Goal: Information Seeking & Learning: Learn about a topic

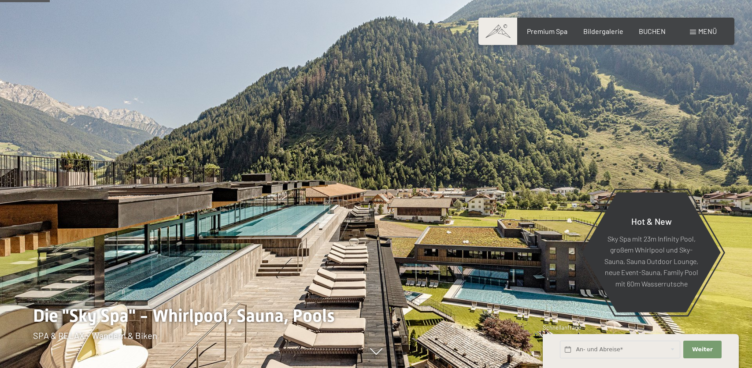
scroll to position [324, 0]
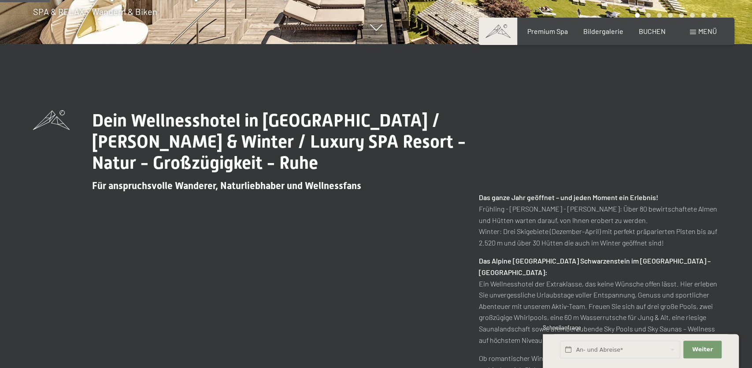
click at [187, 224] on div "Dein Wellnesshotel in Südtirol / Sommer & Winter / Luxury SPA Resort - Natur - …" at bounding box center [376, 274] width 686 height 328
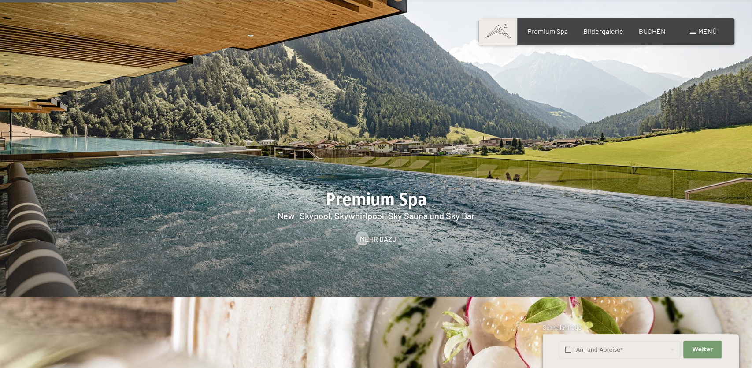
scroll to position [1202, 0]
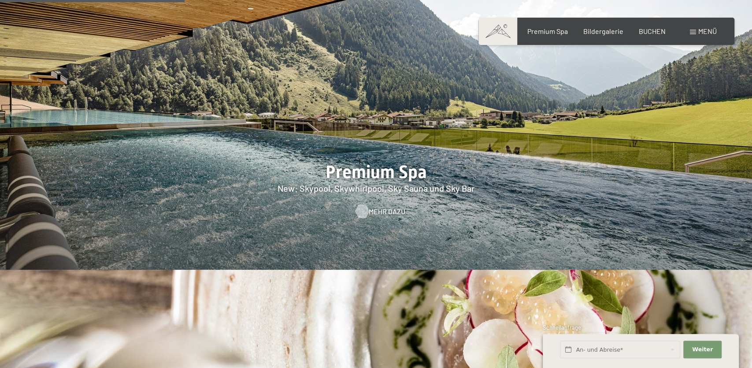
click at [366, 205] on div at bounding box center [361, 211] width 7 height 13
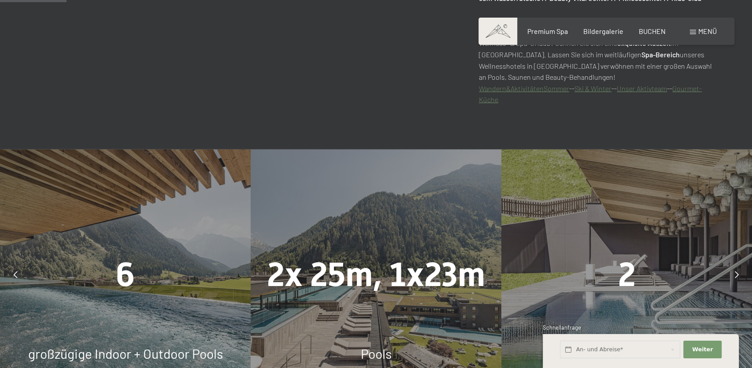
scroll to position [555, 0]
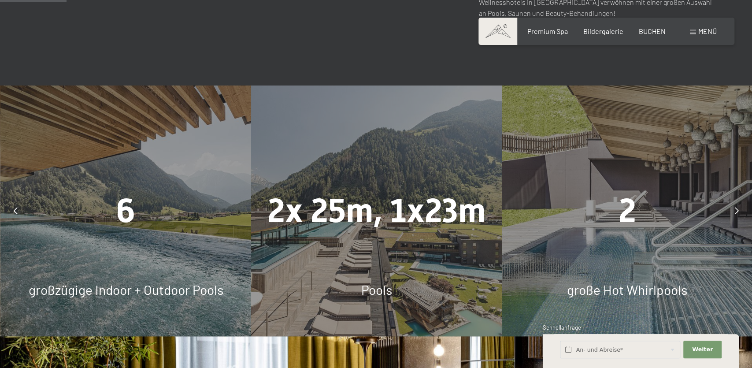
click at [112, 269] on div "6 großzügige Indoor + Outdoor Pools" at bounding box center [125, 210] width 251 height 251
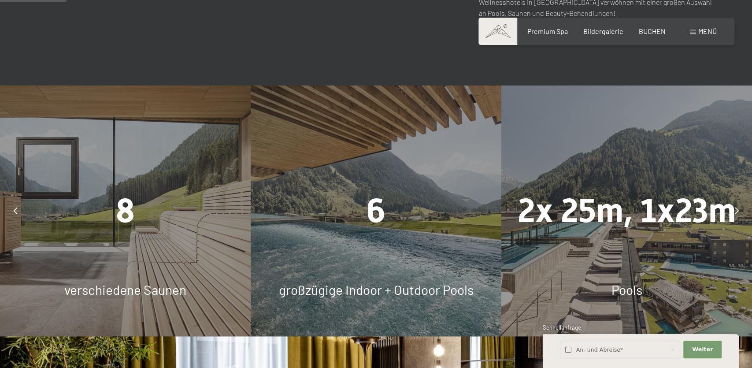
click at [613, 261] on div "2x 25m, 1x23m Pools" at bounding box center [626, 210] width 251 height 251
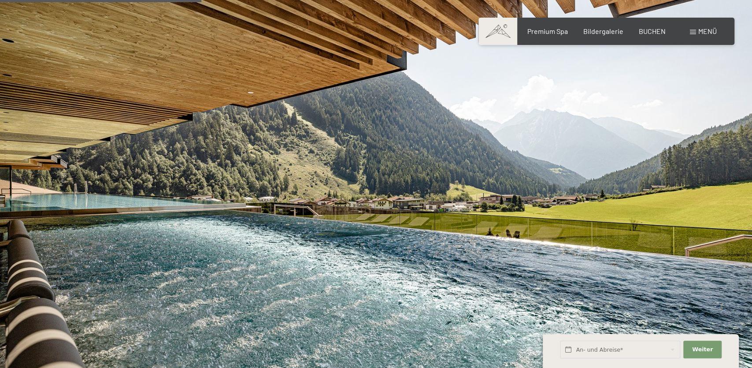
scroll to position [1757, 0]
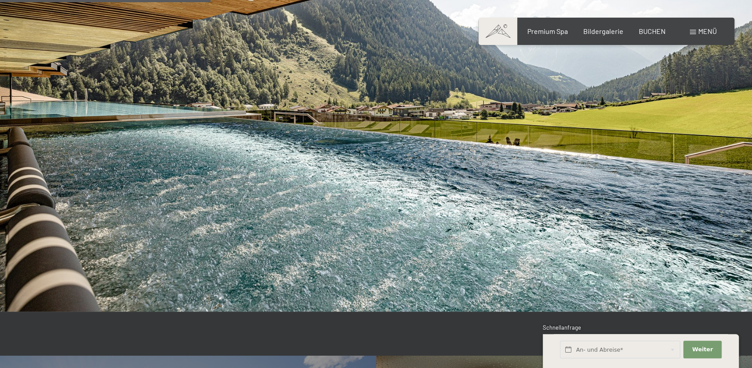
click at [534, 242] on img at bounding box center [376, 100] width 752 height 423
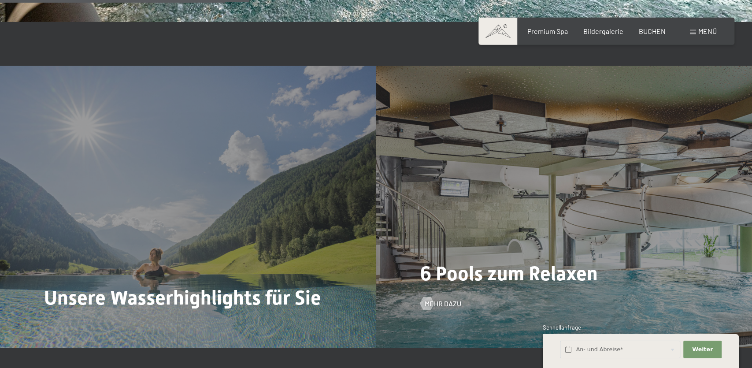
scroll to position [2081, 0]
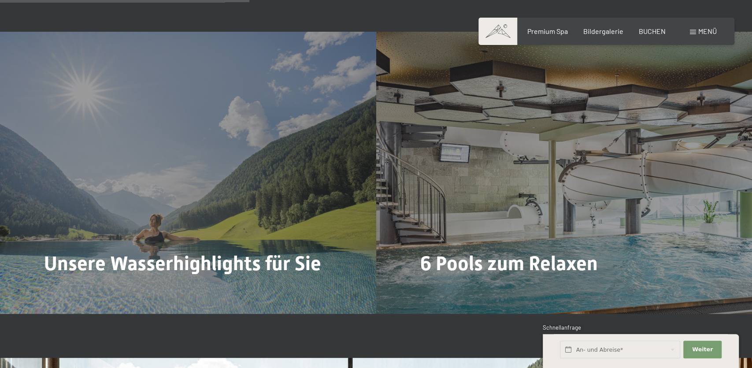
click at [52, 286] on div at bounding box center [50, 292] width 7 height 13
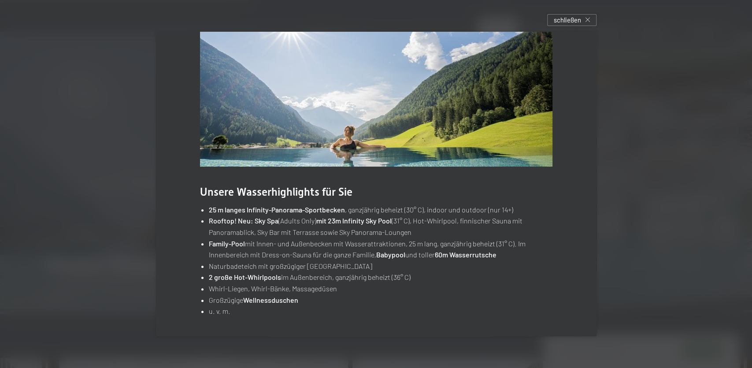
scroll to position [7, 0]
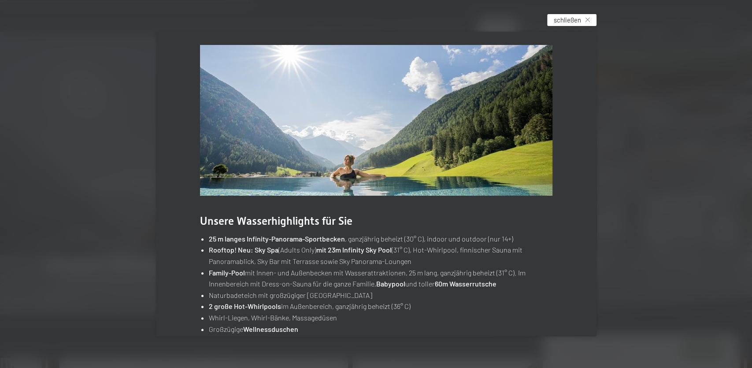
click at [587, 19] on icon at bounding box center [587, 20] width 4 height 4
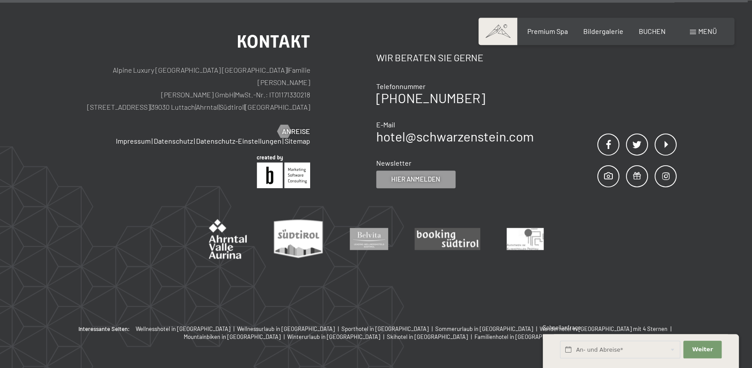
scroll to position [5389, 0]
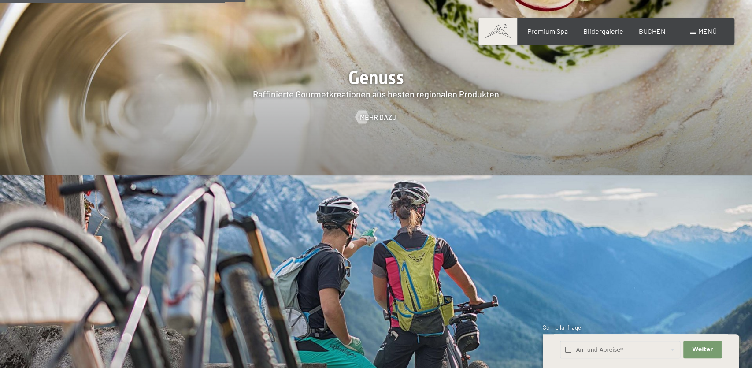
scroll to position [1526, 0]
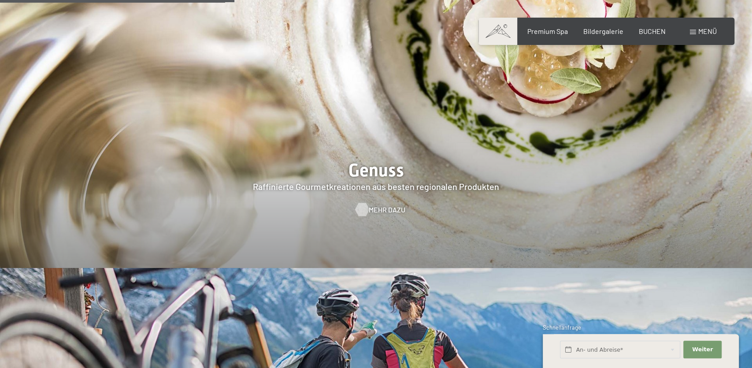
click at [369, 205] on span "Mehr dazu" at bounding box center [387, 210] width 37 height 10
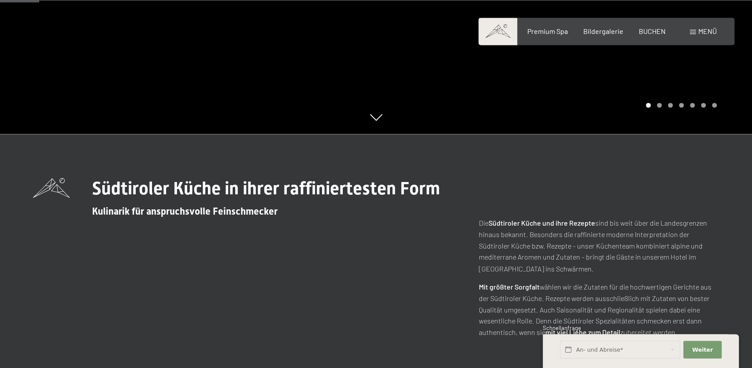
scroll to position [277, 0]
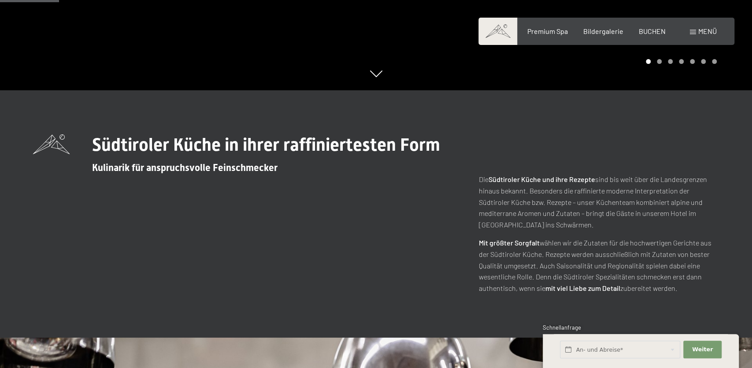
drag, startPoint x: 364, startPoint y: 284, endPoint x: 359, endPoint y: 281, distance: 5.5
click at [362, 283] on div "Südtiroler Küche in ihrer raffiniertesten Form Kulinarik für anspruchsvolle Fei…" at bounding box center [376, 213] width 686 height 159
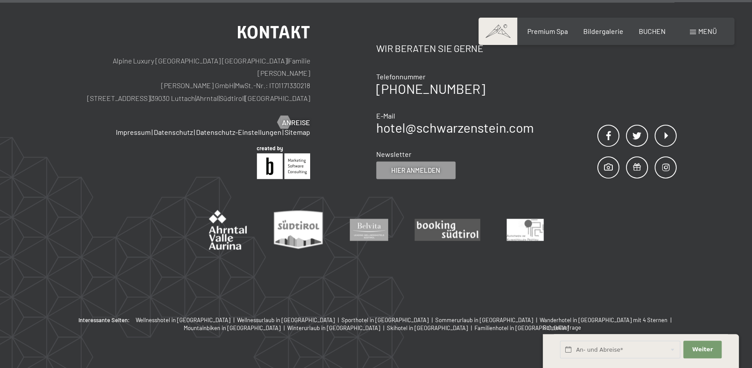
scroll to position [3291, 0]
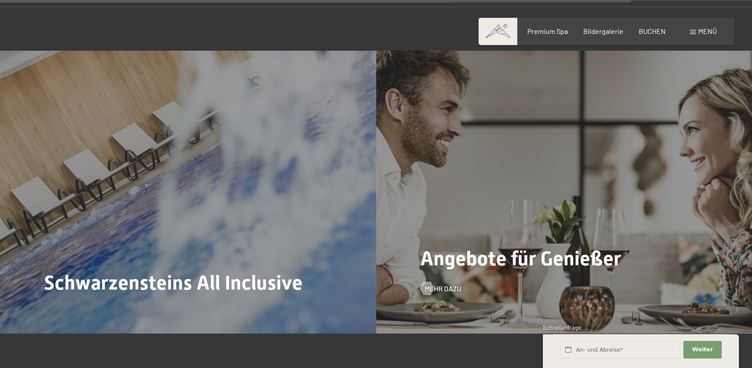
scroll to position [3607, 0]
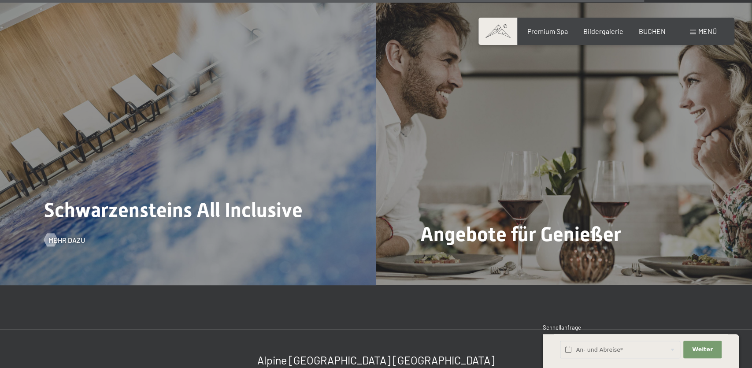
click at [281, 218] on div "Schwarzensteins All Inclusive Mehr dazu" at bounding box center [188, 144] width 376 height 282
click at [61, 235] on span "Mehr dazu" at bounding box center [75, 240] width 37 height 10
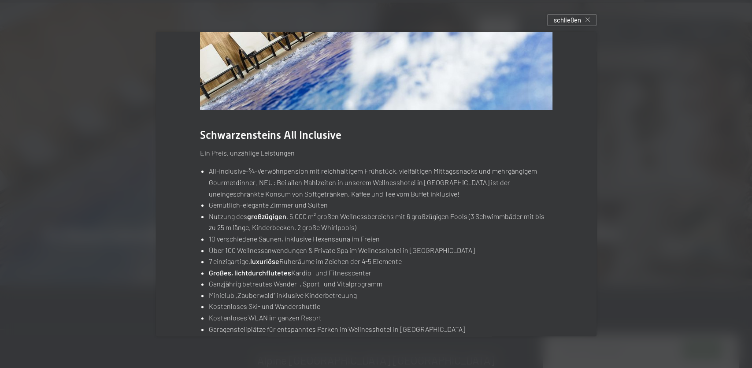
scroll to position [135, 0]
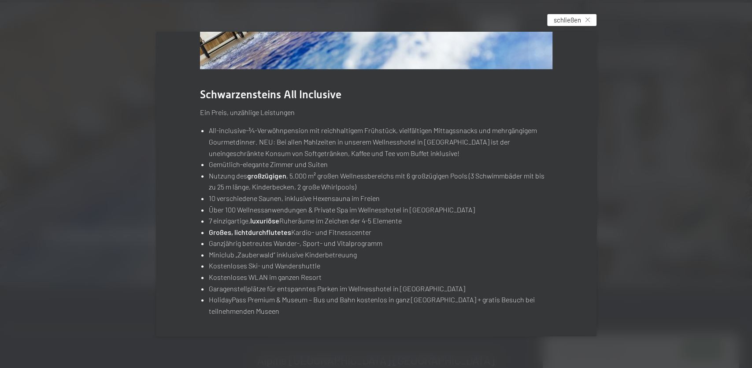
click at [574, 18] on span "schließen" at bounding box center [567, 19] width 27 height 9
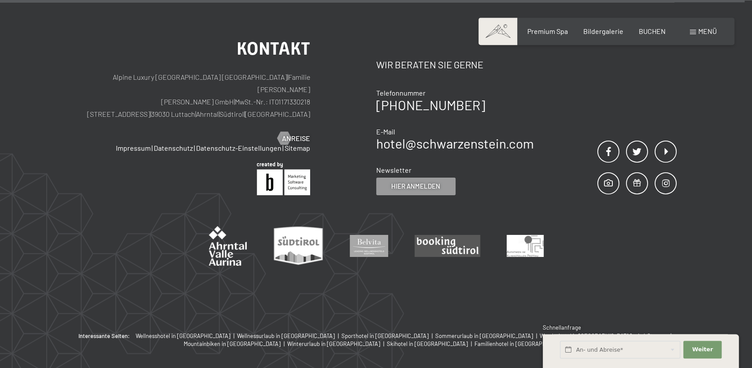
scroll to position [4250, 0]
